Goal: Task Accomplishment & Management: Manage account settings

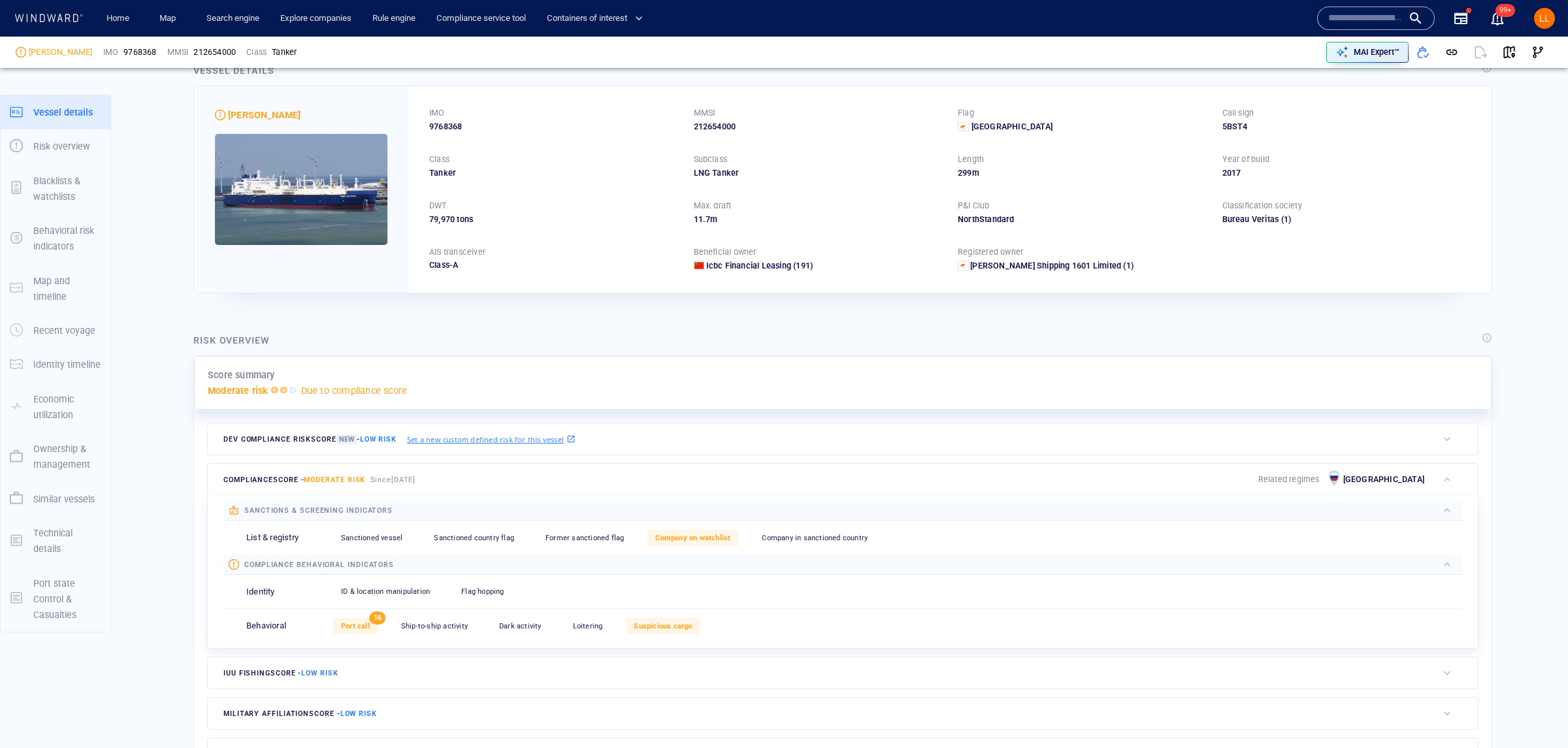
scroll to position [48, 0]
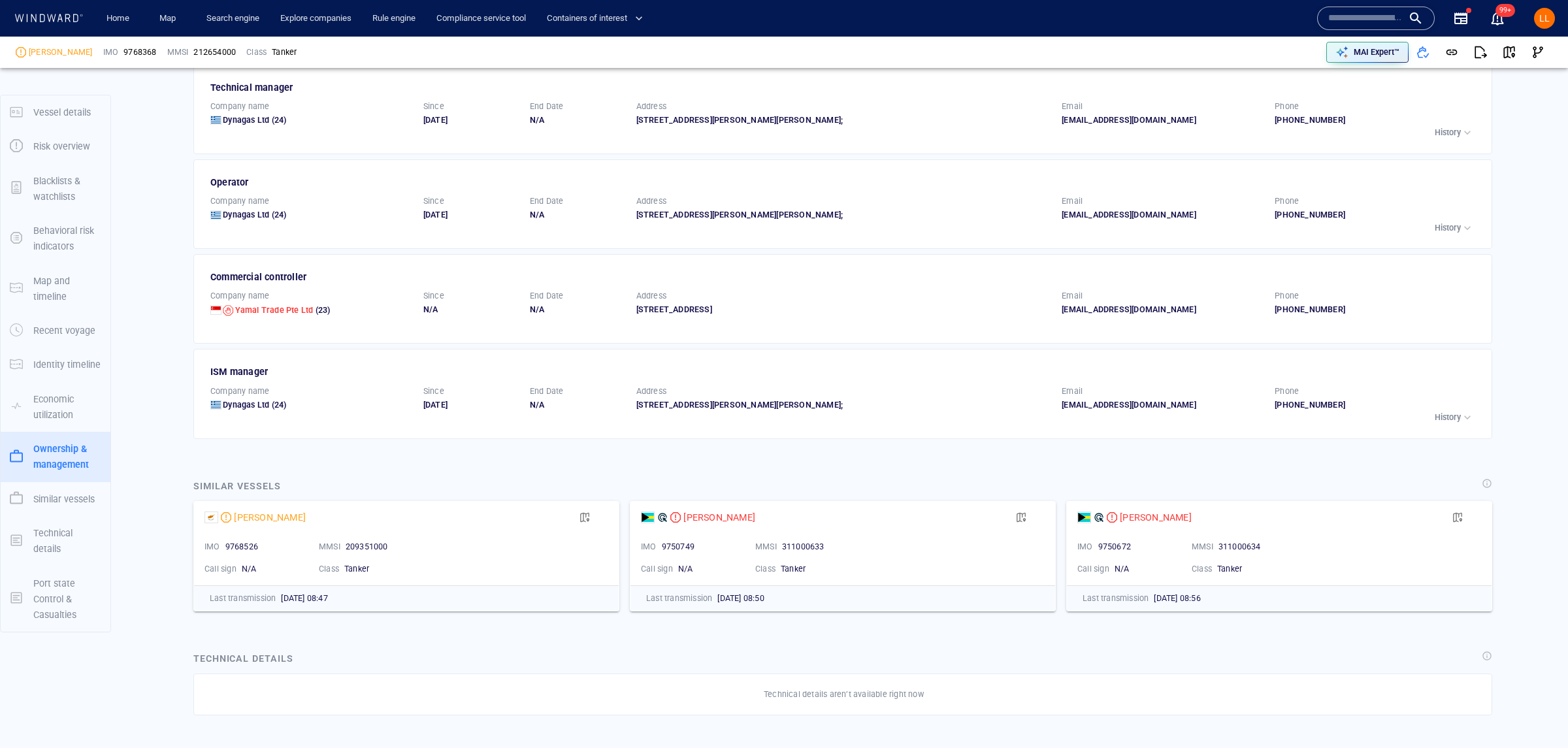
scroll to position [2856, 0]
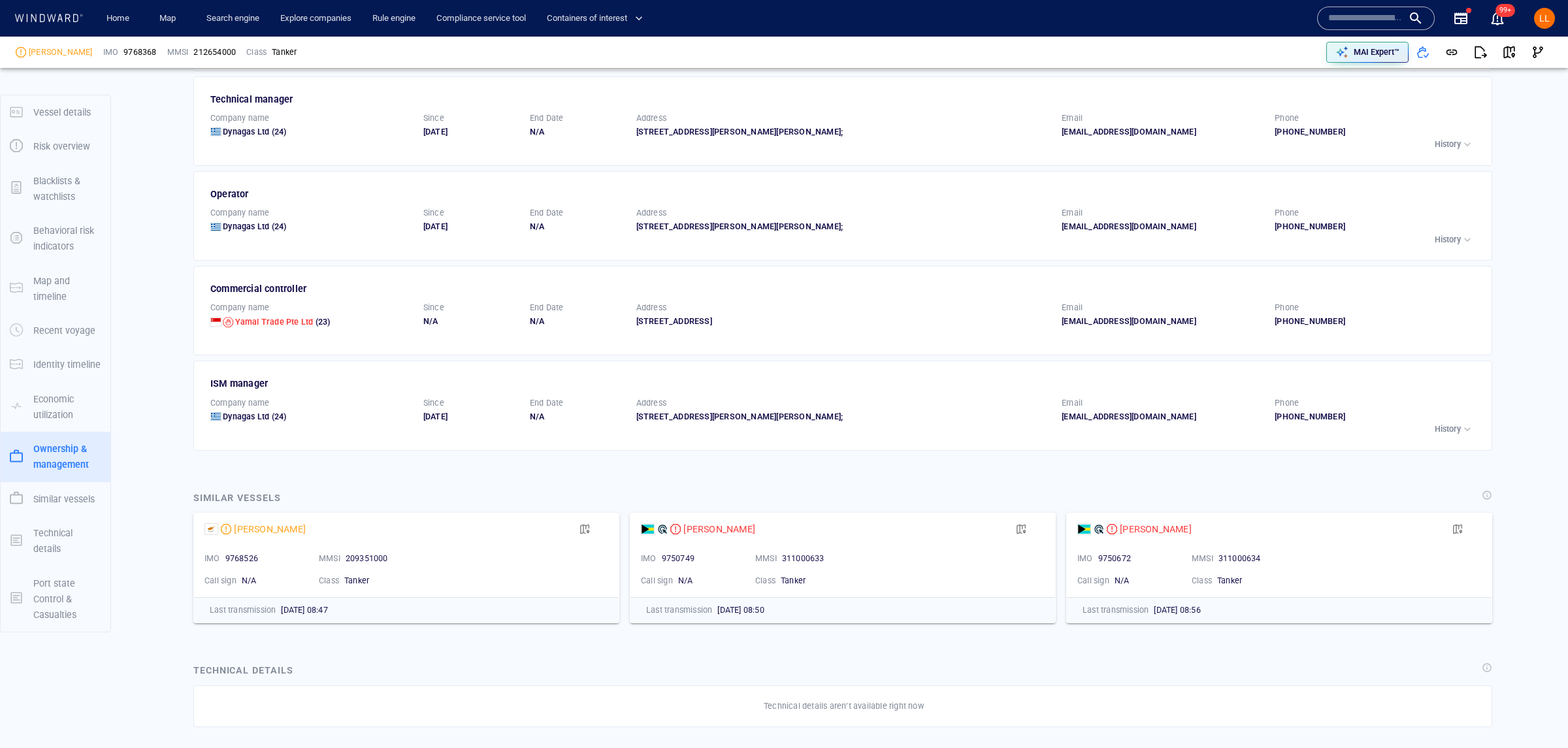
click at [1393, 355] on div "Commercial controller Company name Yamal Trade Pte Ltd (23) Since N/A End Date …" at bounding box center [842, 311] width 1299 height 90
click at [1452, 246] on p "History" at bounding box center [1448, 239] width 26 height 11
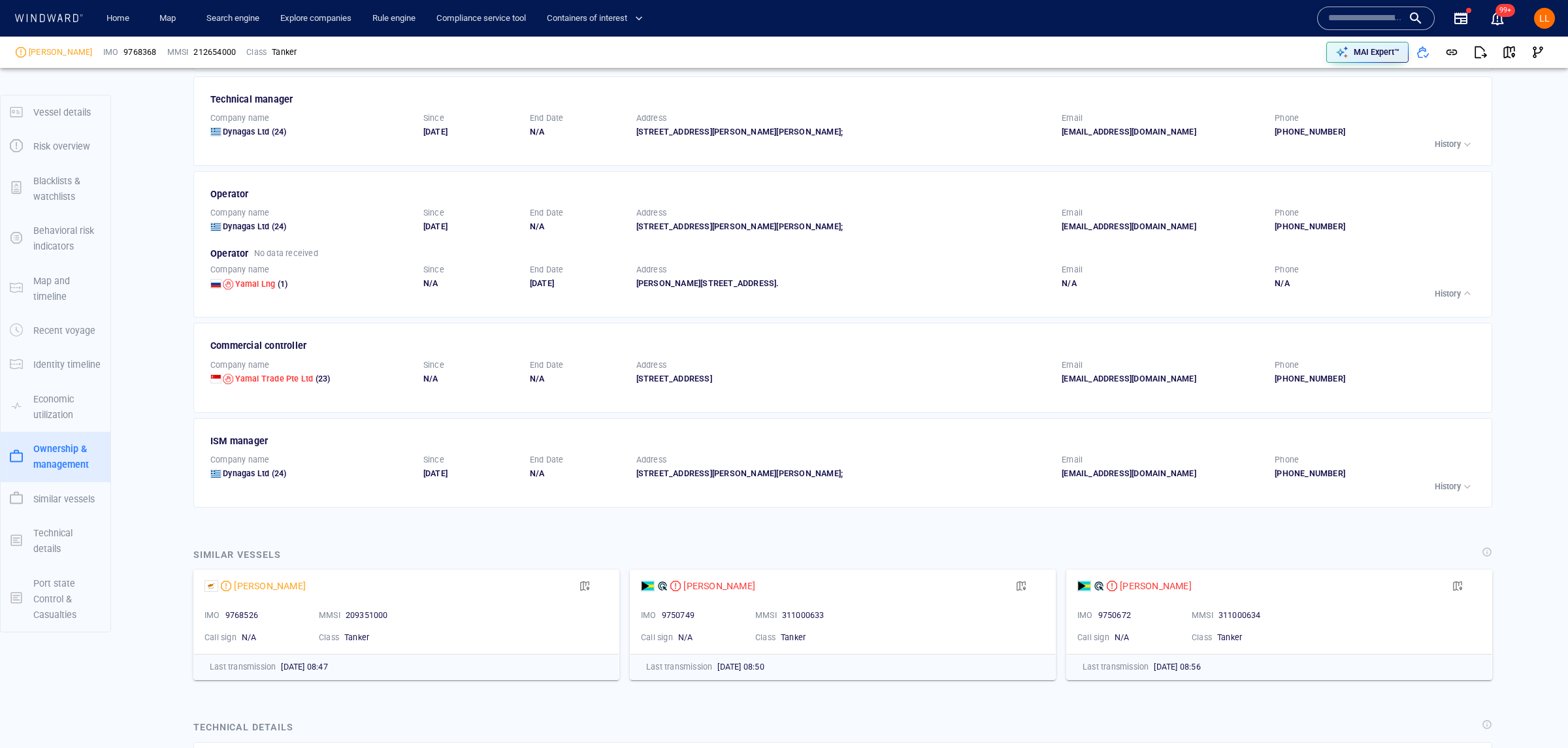
click at [1448, 151] on p "History" at bounding box center [1448, 144] width 26 height 11
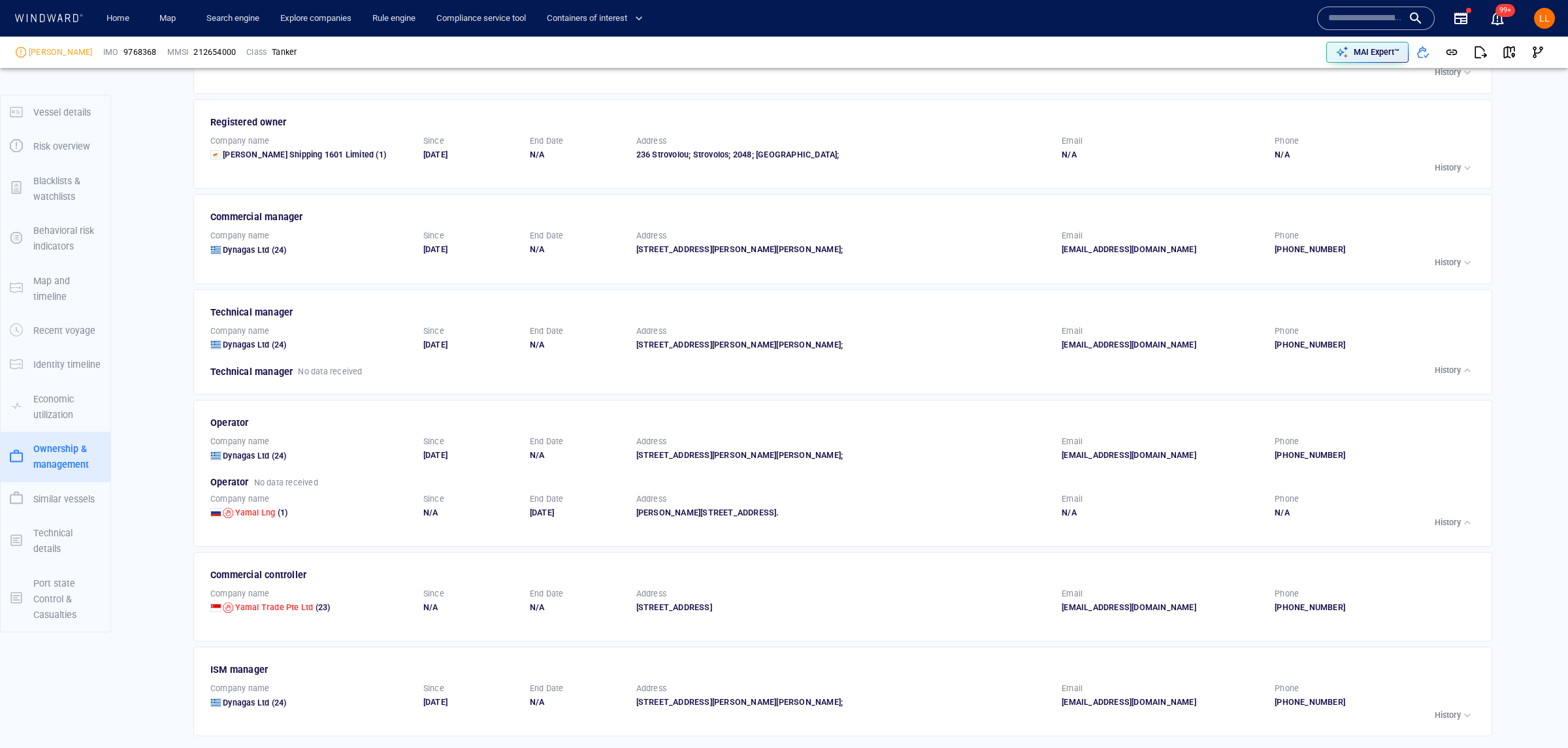
scroll to position [2639, 0]
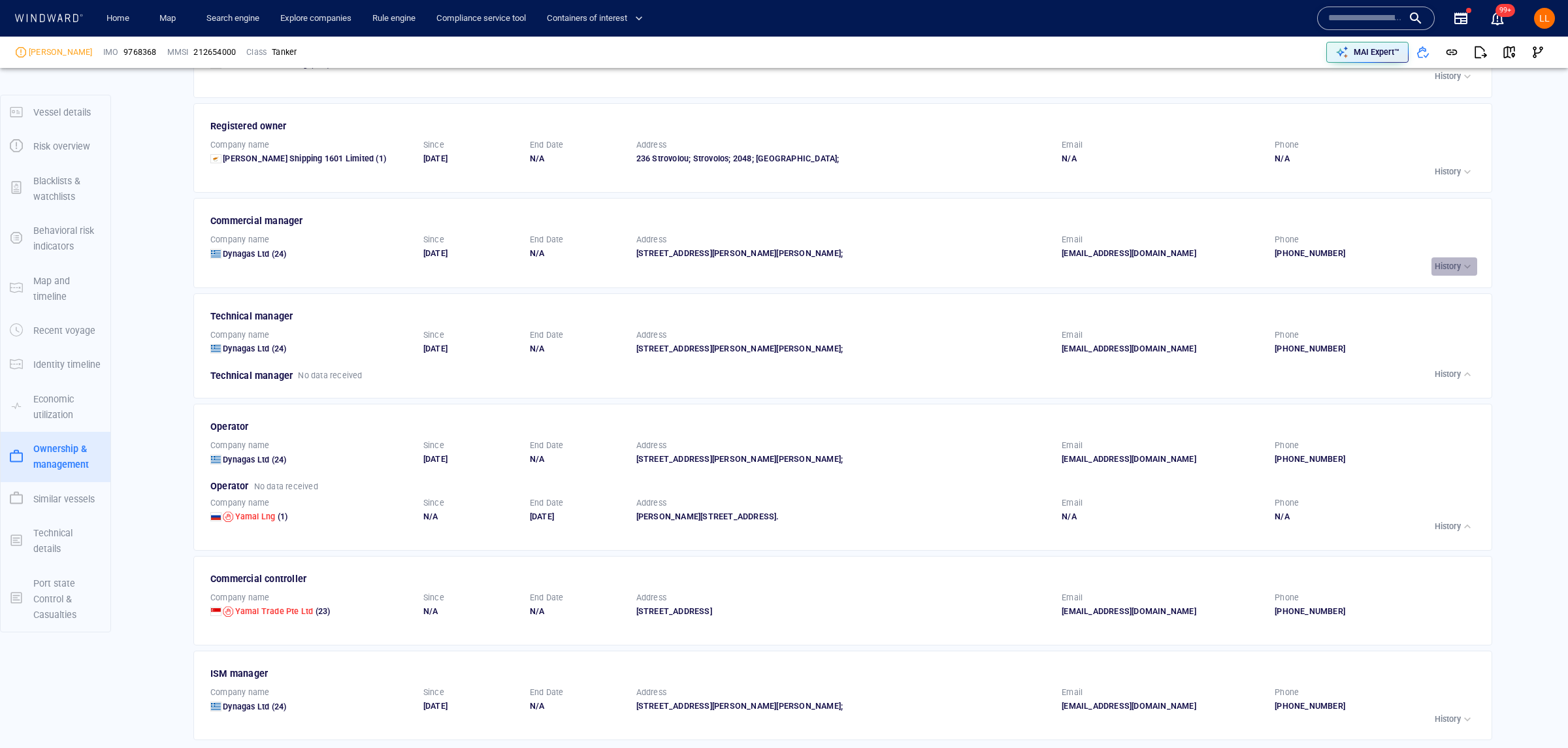
click at [1439, 273] on p "History" at bounding box center [1448, 266] width 26 height 11
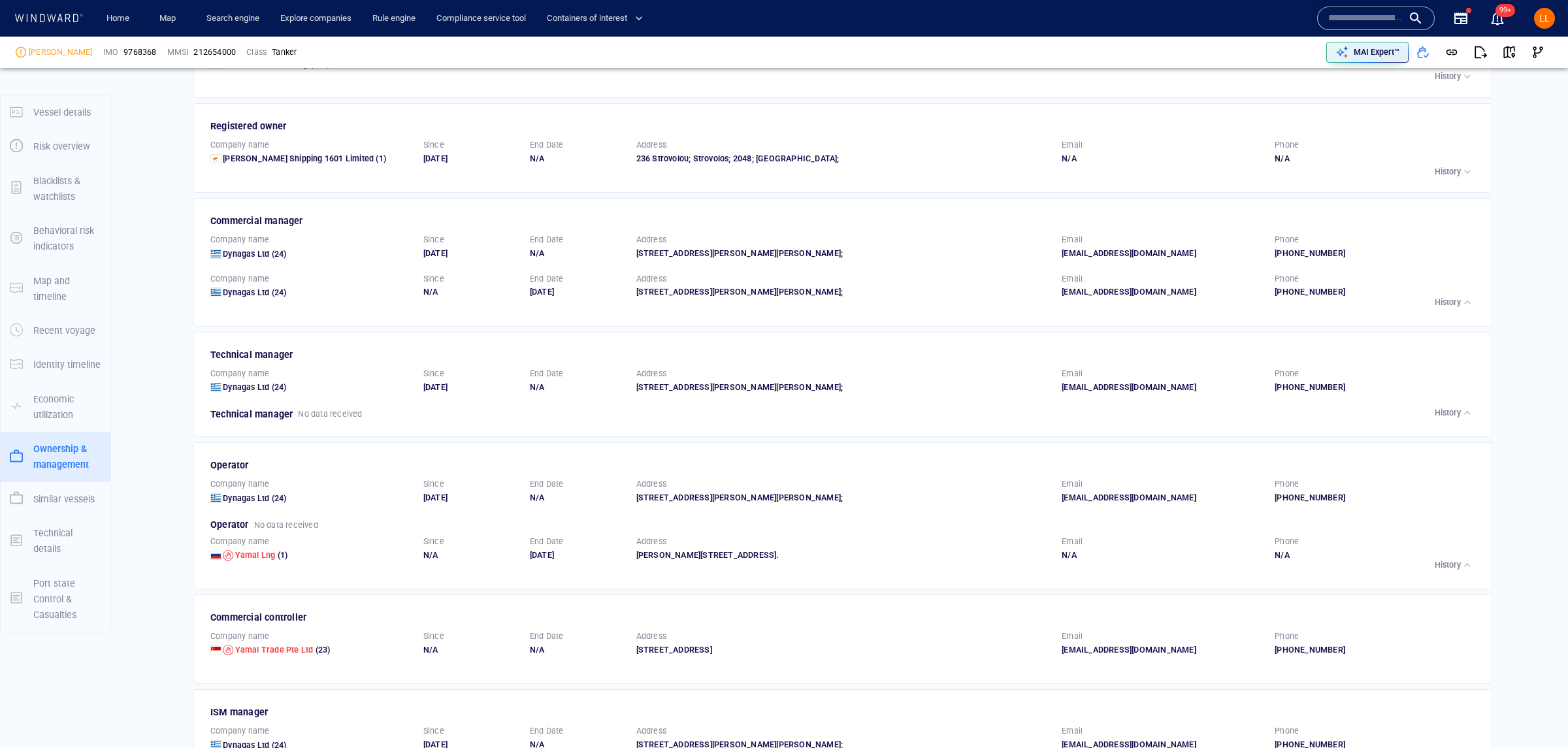
drag, startPoint x: 1452, startPoint y: 193, endPoint x: 1453, endPoint y: 177, distance: 16.0
click at [1452, 181] on button "History" at bounding box center [1454, 172] width 46 height 18
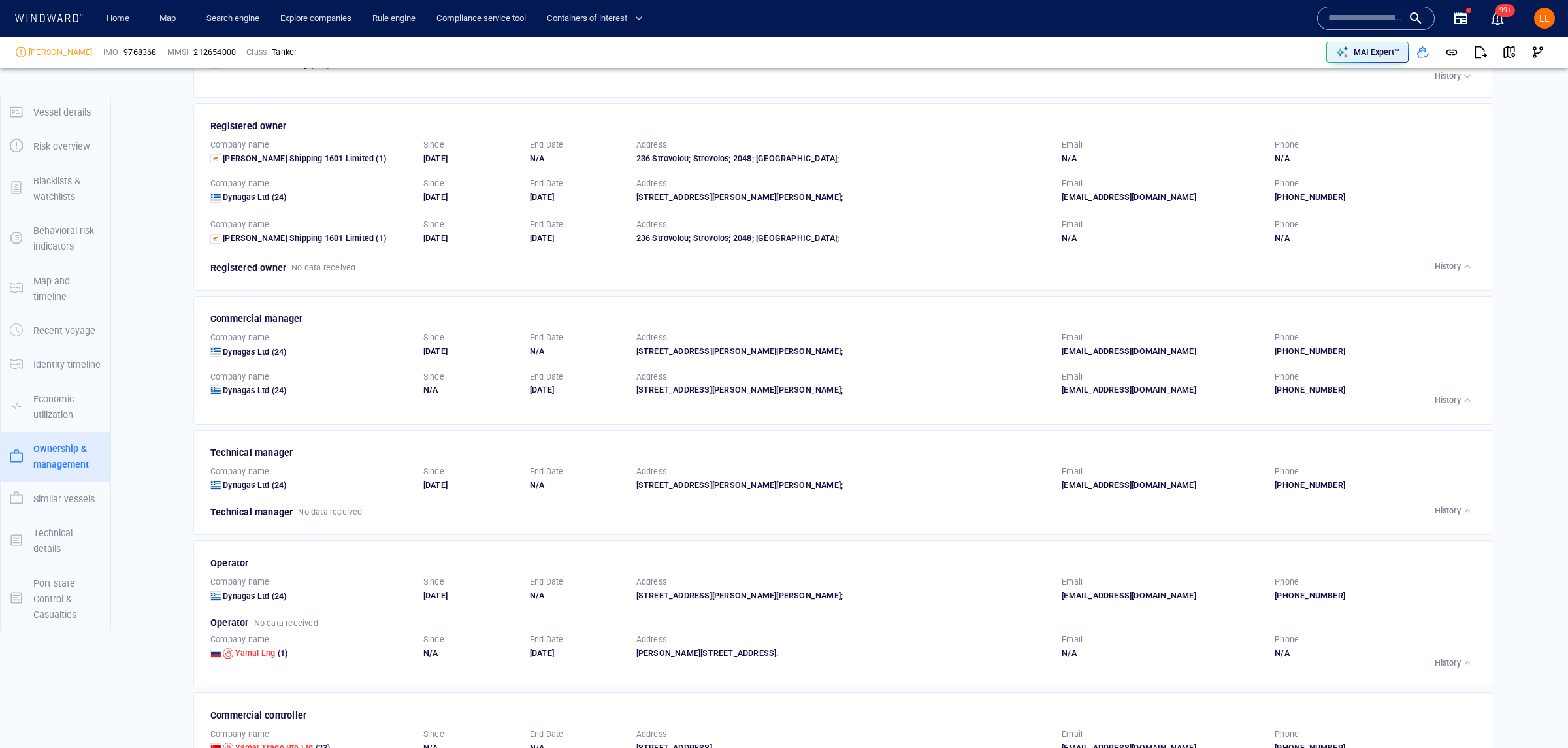
click at [1448, 82] on p "History" at bounding box center [1448, 77] width 26 height 11
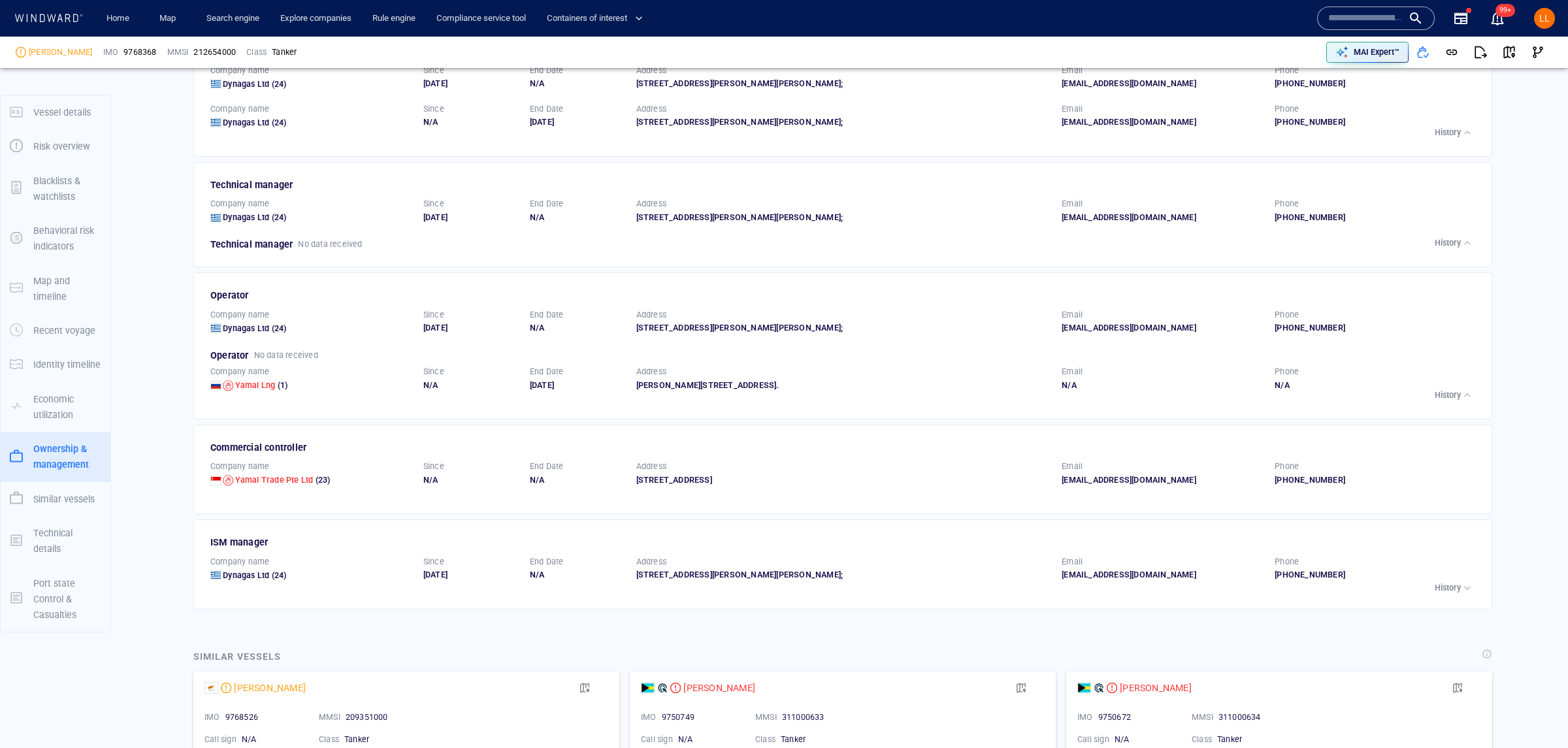
scroll to position [3069, 0]
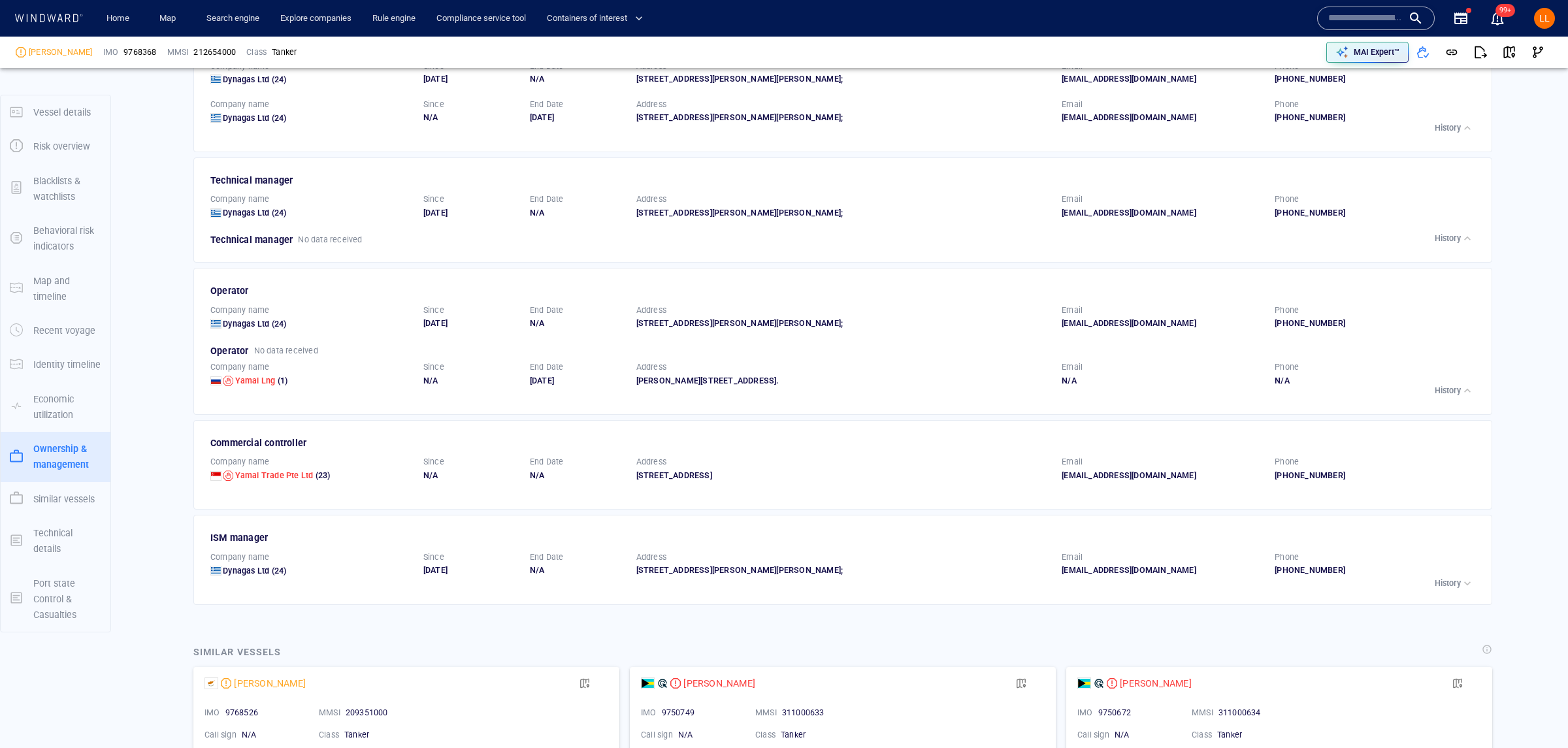
click at [1449, 589] on p "History" at bounding box center [1448, 583] width 26 height 11
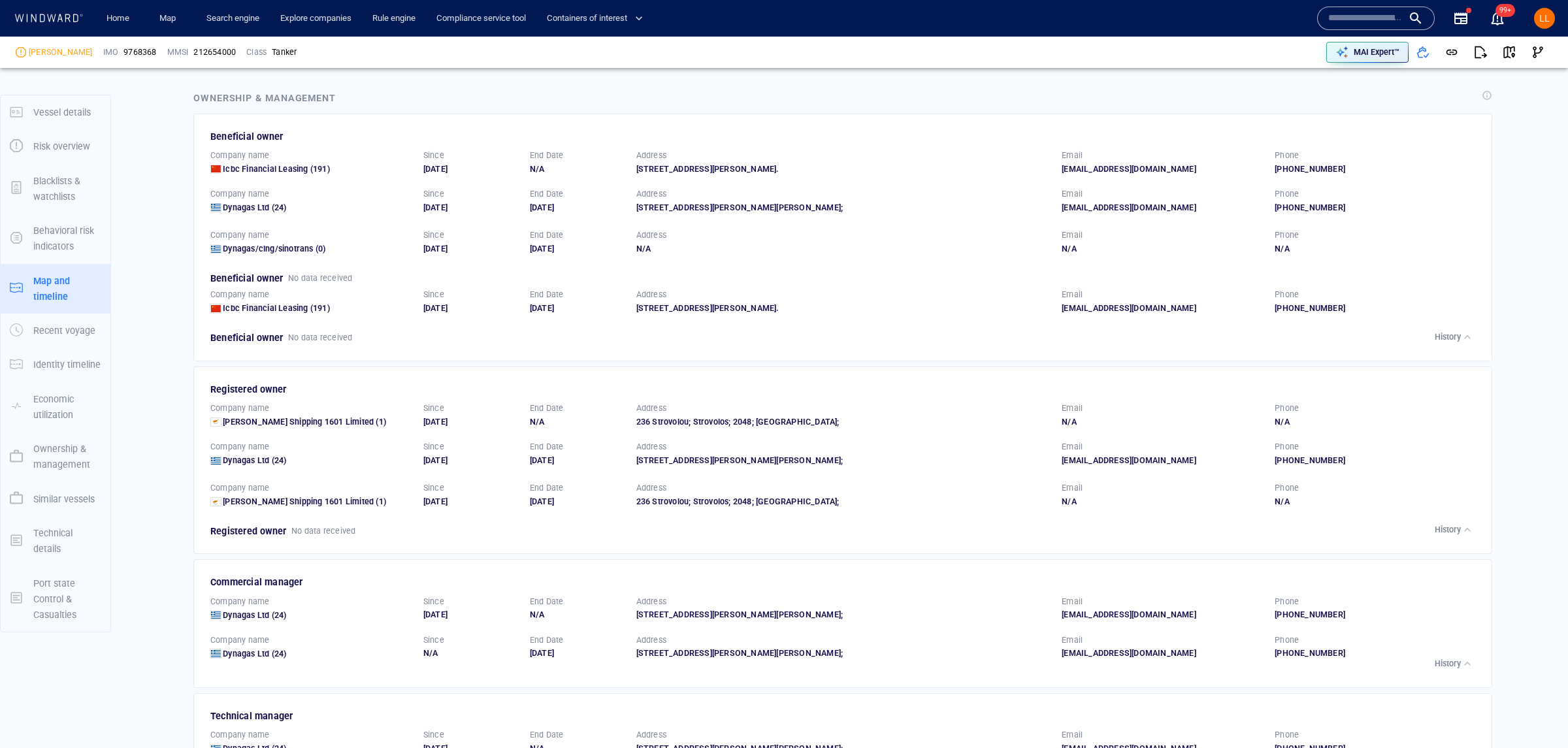
scroll to position [129, 0]
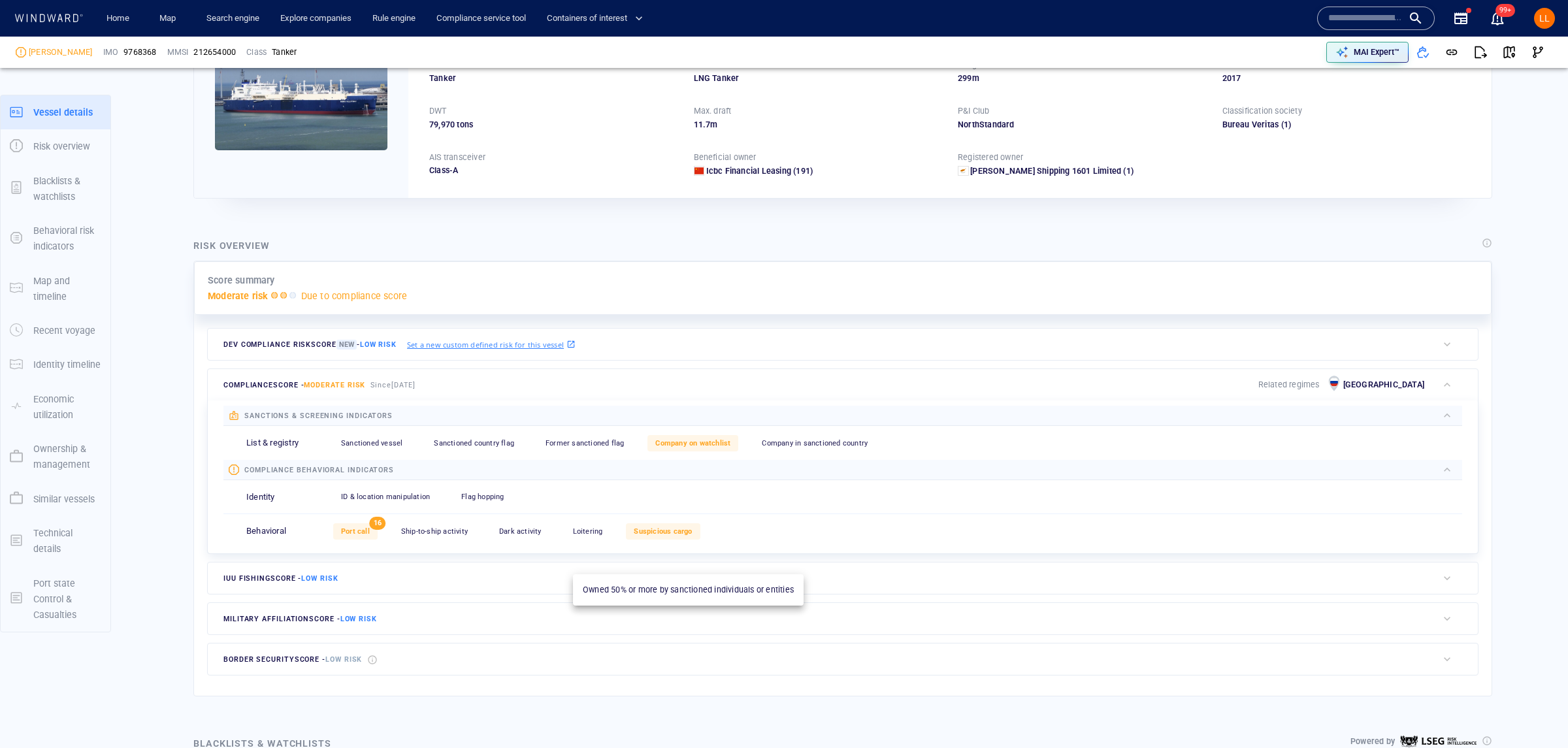
click at [692, 451] on div "Company on watchlist" at bounding box center [693, 443] width 91 height 16
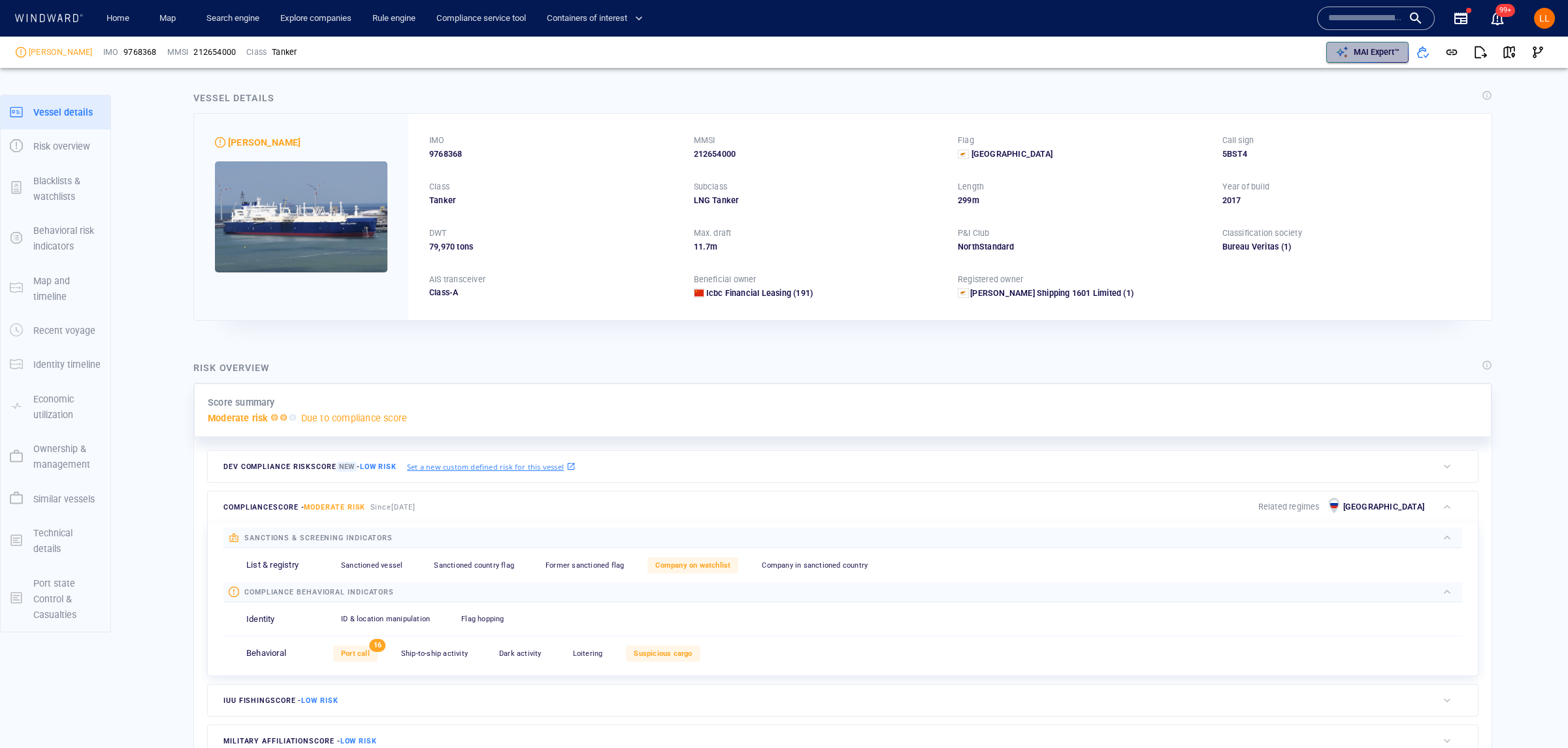
click at [1396, 55] on p "MAI Expert™" at bounding box center [1376, 52] width 46 height 11
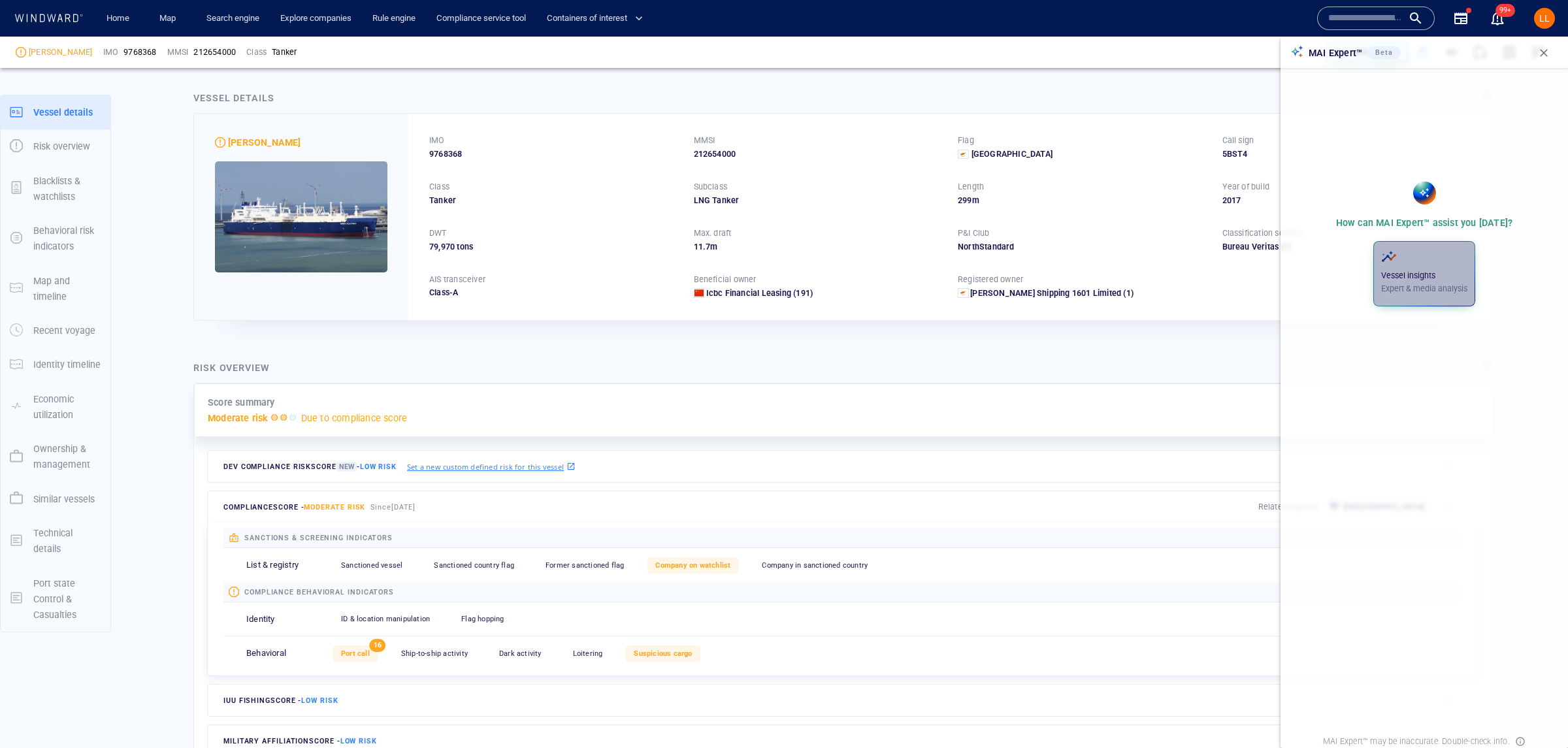
click at [1435, 256] on span "button" at bounding box center [1424, 256] width 86 height 15
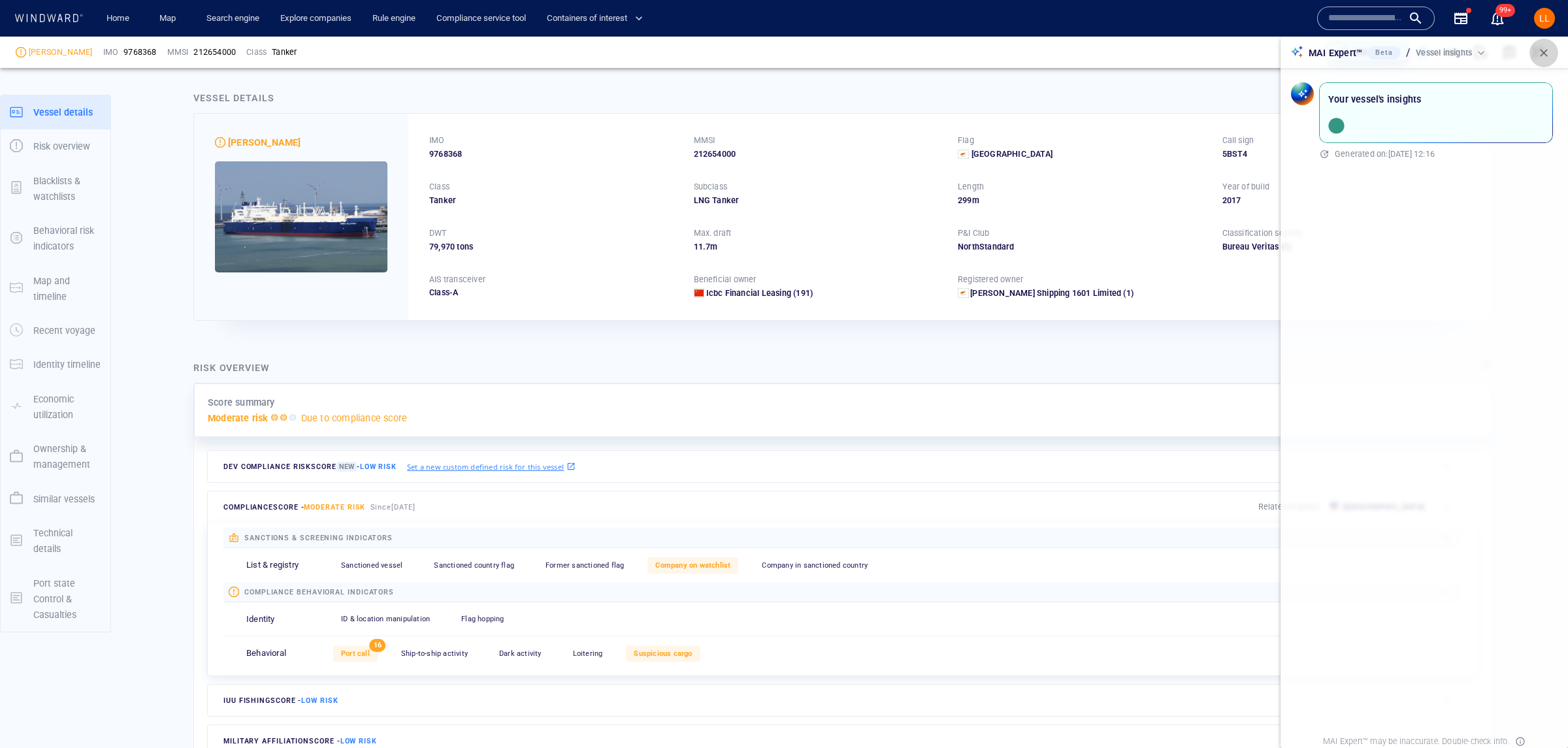
click at [1553, 54] on button "button" at bounding box center [1543, 52] width 28 height 28
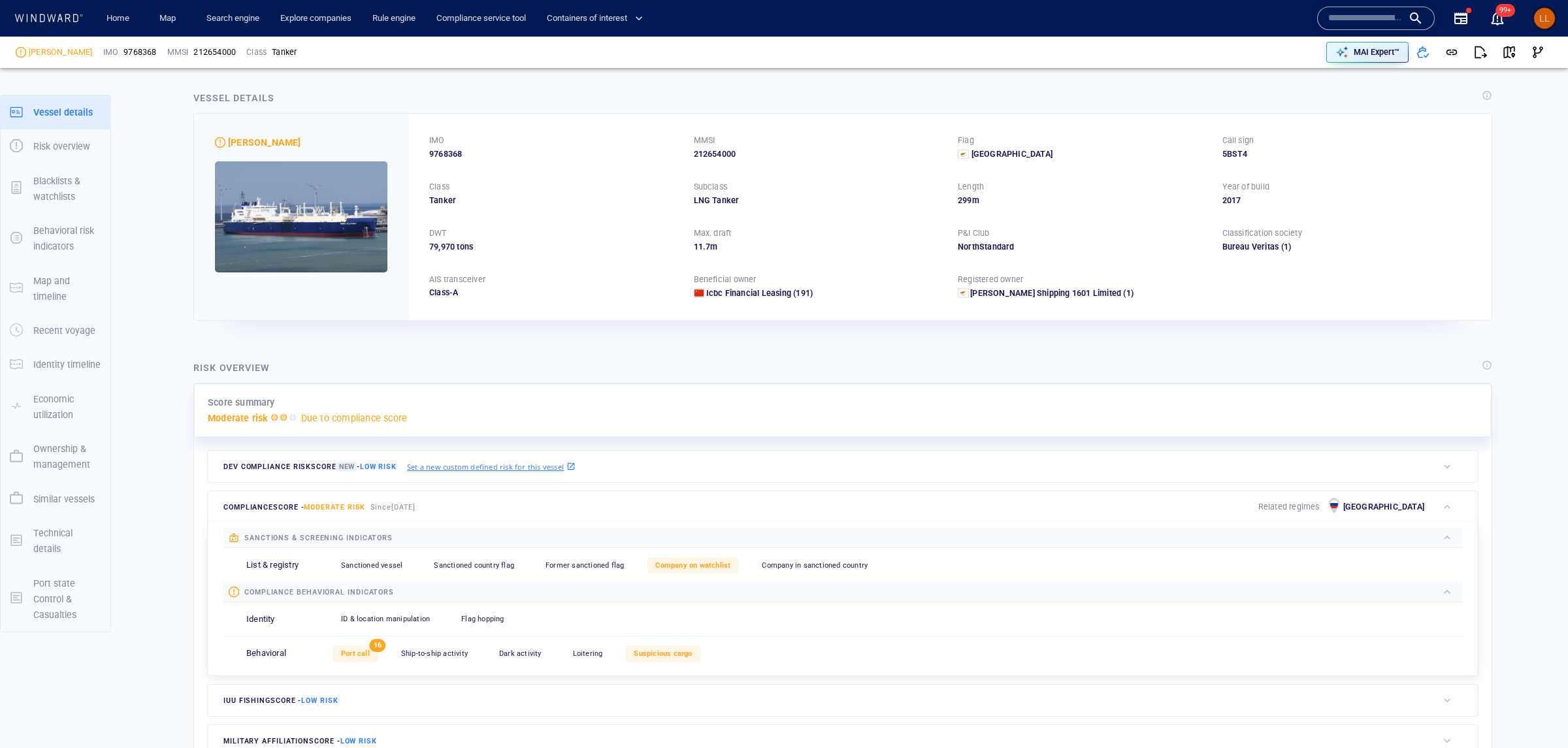
click at [1541, 31] on button "LL" at bounding box center [1544, 18] width 26 height 26
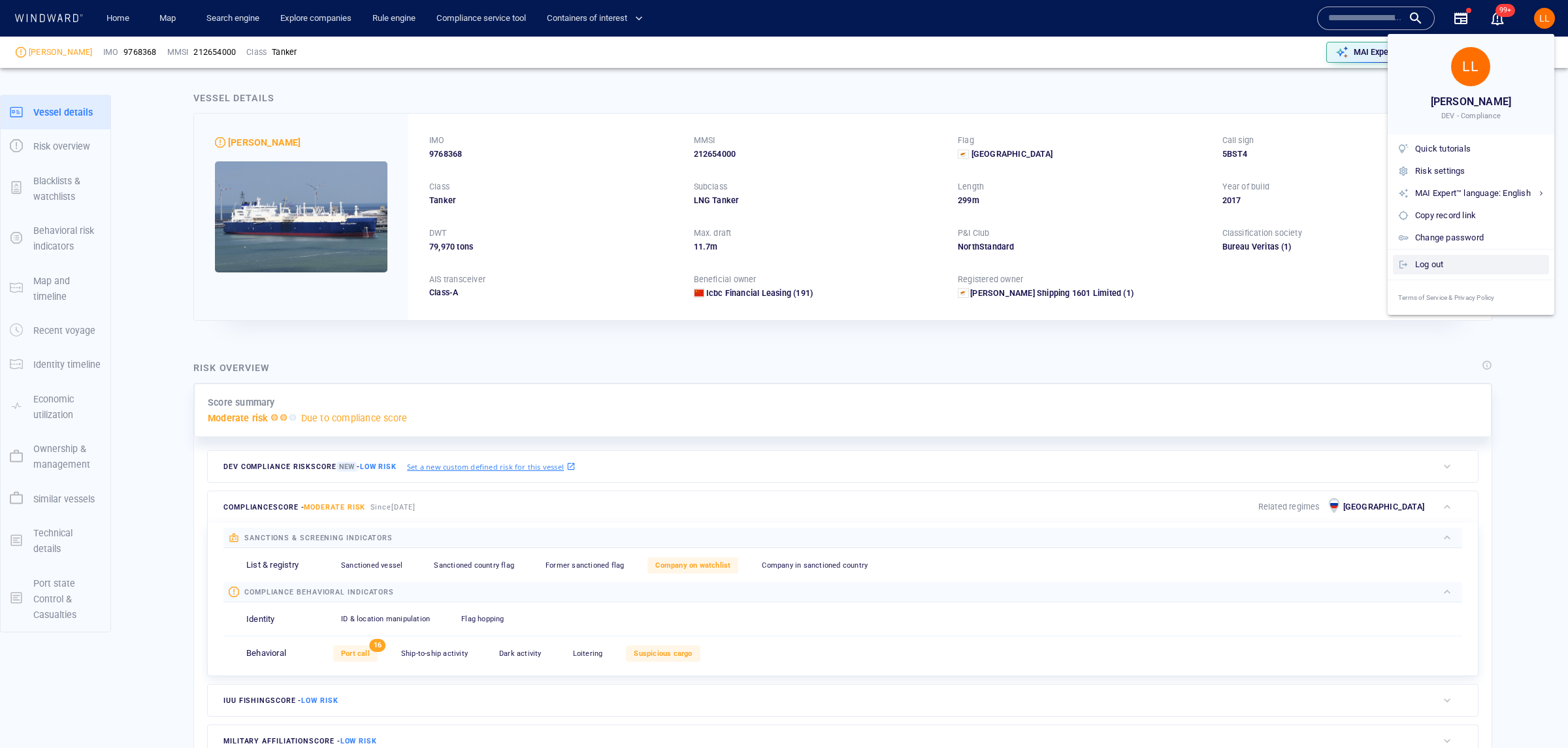
click at [1449, 265] on div "Log out" at bounding box center [1479, 265] width 129 height 15
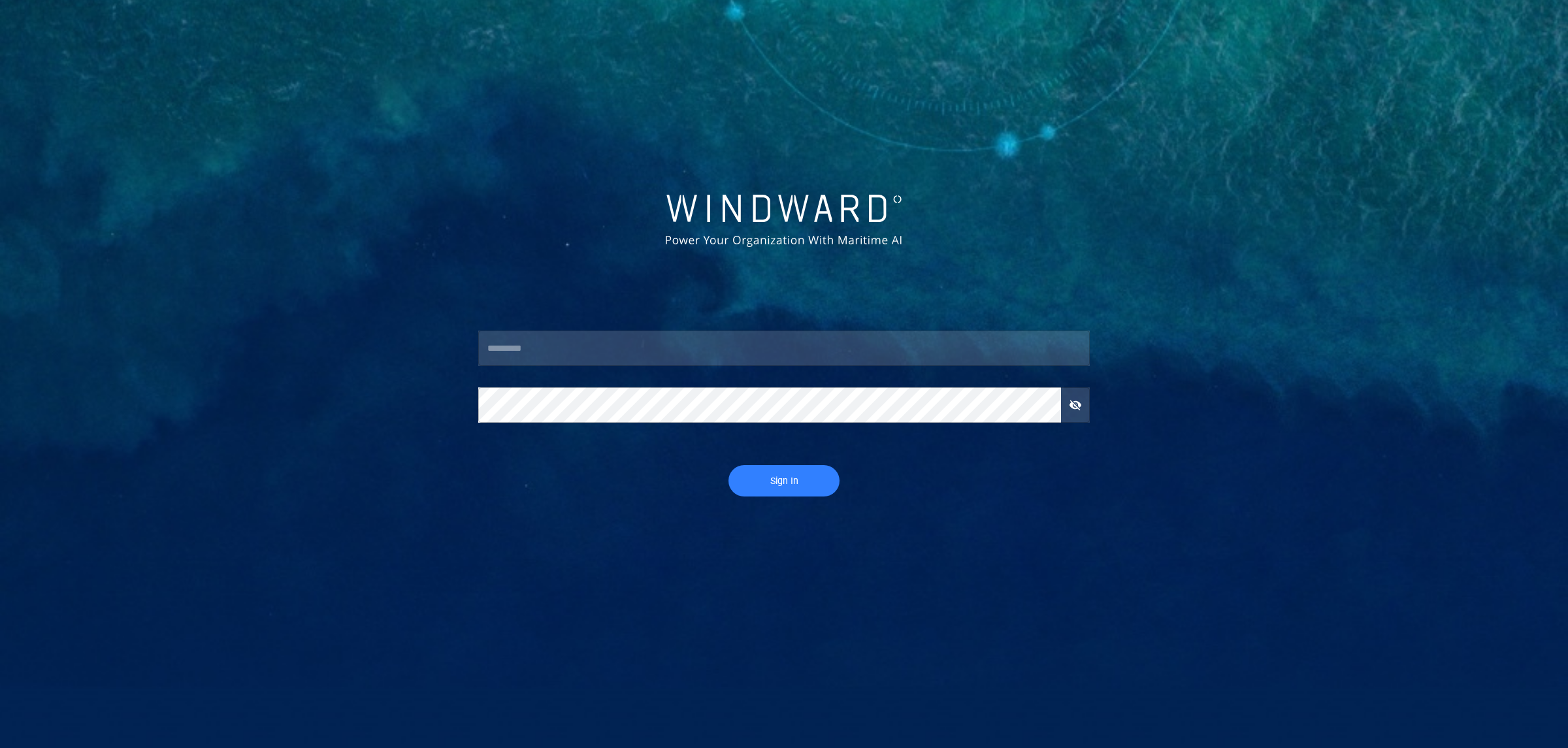
type input "****"
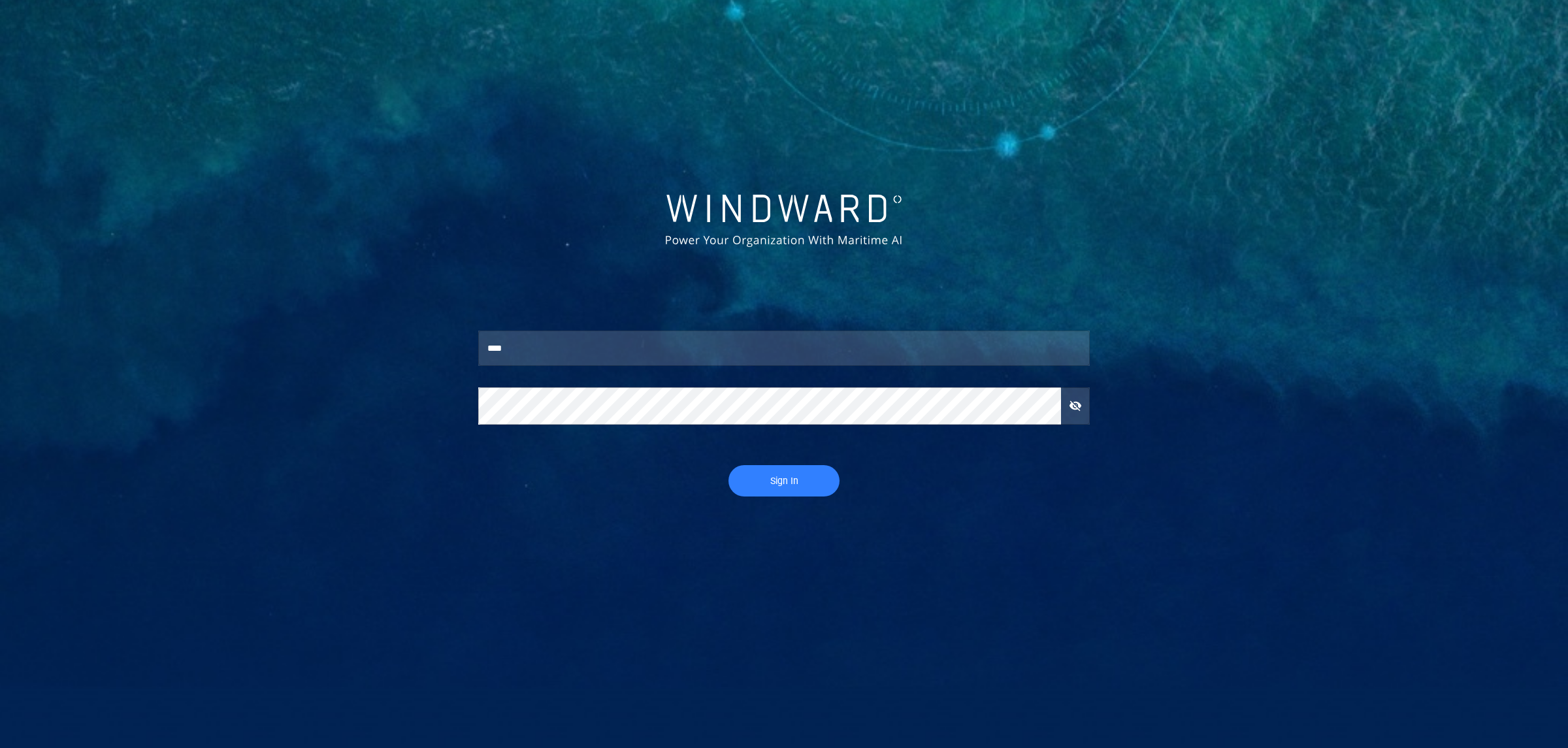
click at [815, 475] on span "Sign In" at bounding box center [784, 481] width 85 height 16
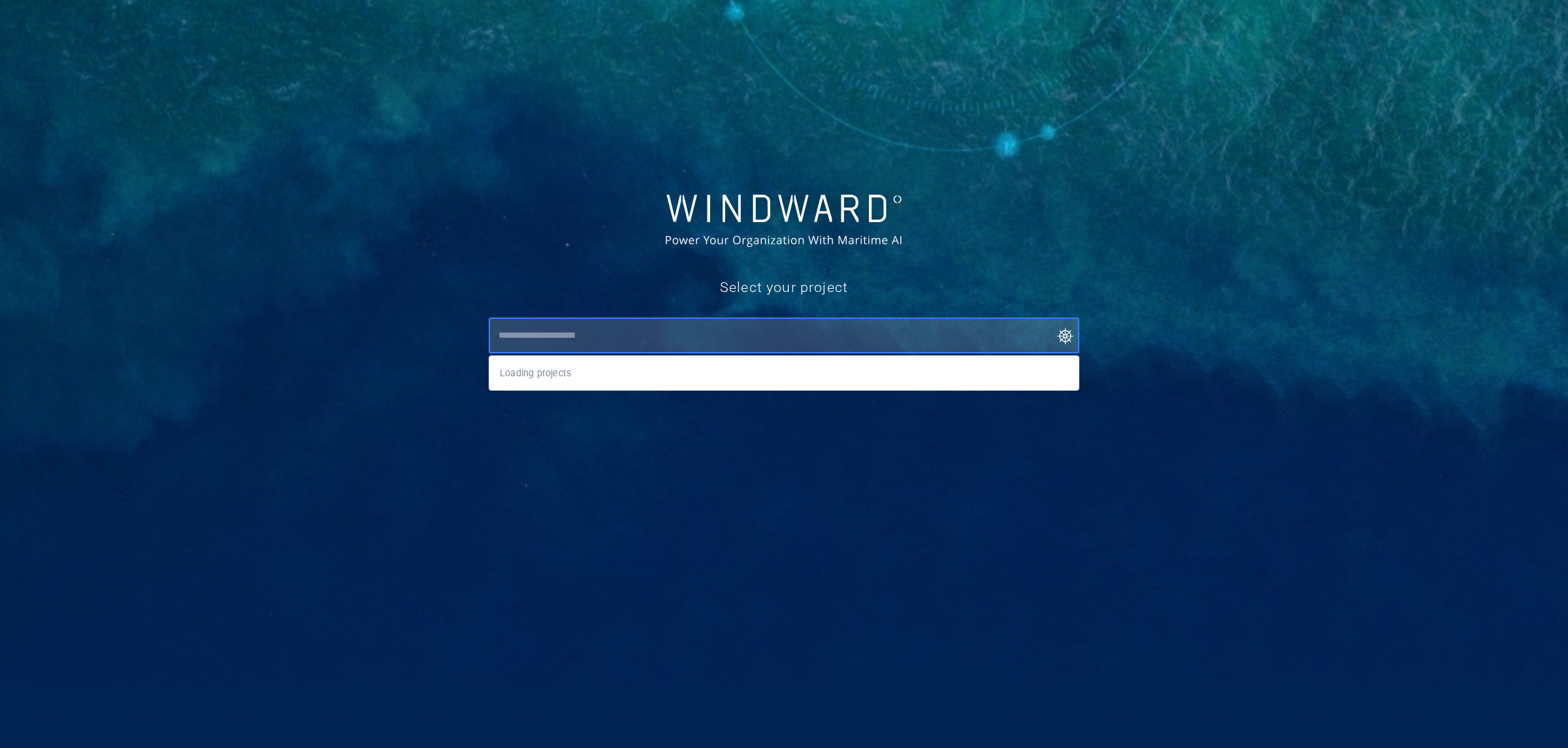
click at [699, 326] on input "text" at bounding box center [786, 335] width 585 height 24
click at [653, 368] on li "ww-llm-tests-compliance" at bounding box center [784, 373] width 589 height 24
type input "**********"
